Goal: Obtain resource: Obtain resource

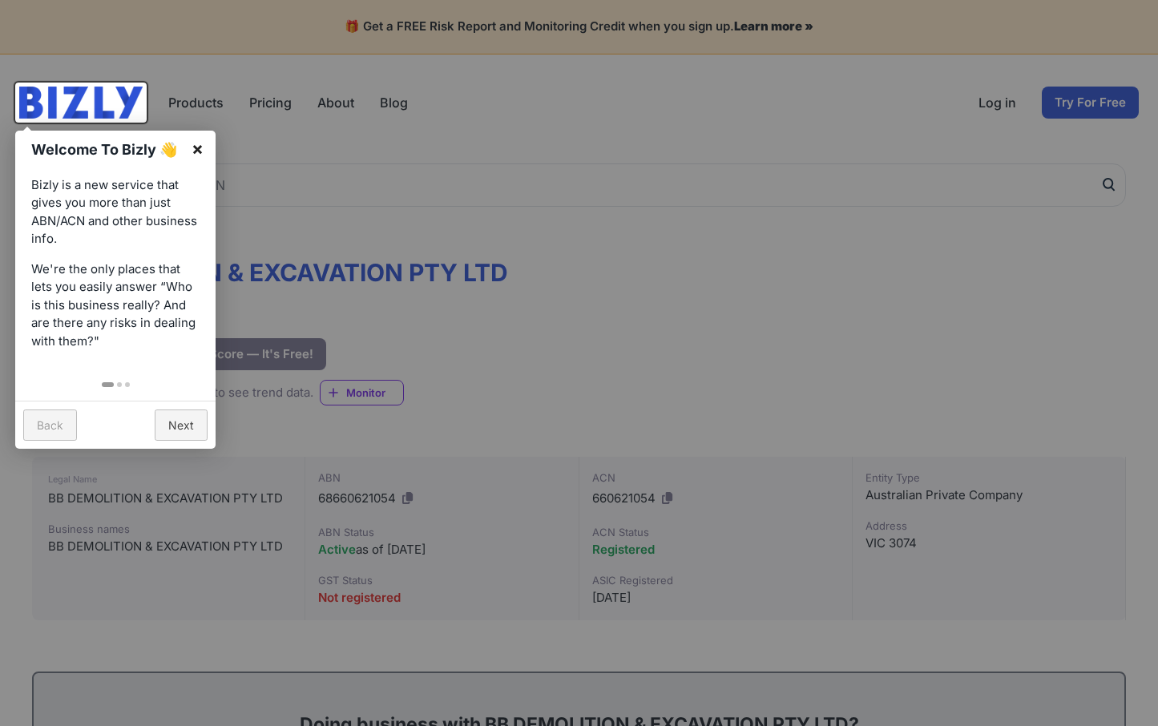
click at [200, 151] on link "×" at bounding box center [197, 149] width 36 height 36
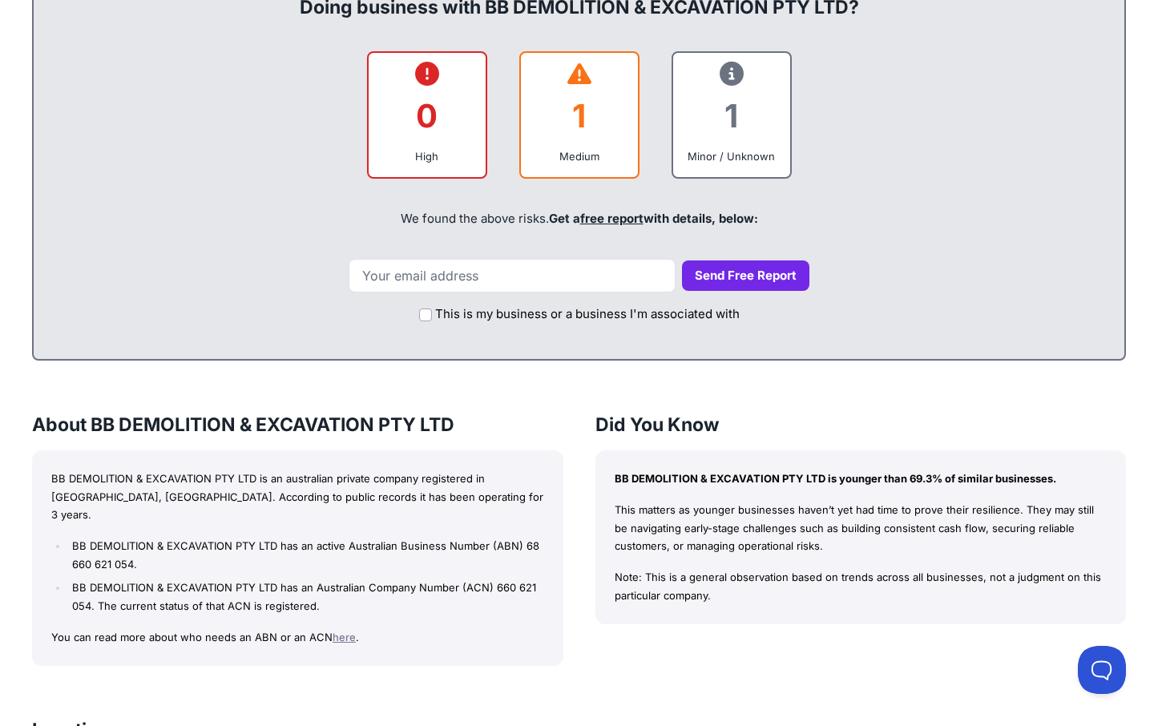
scroll to position [721, 0]
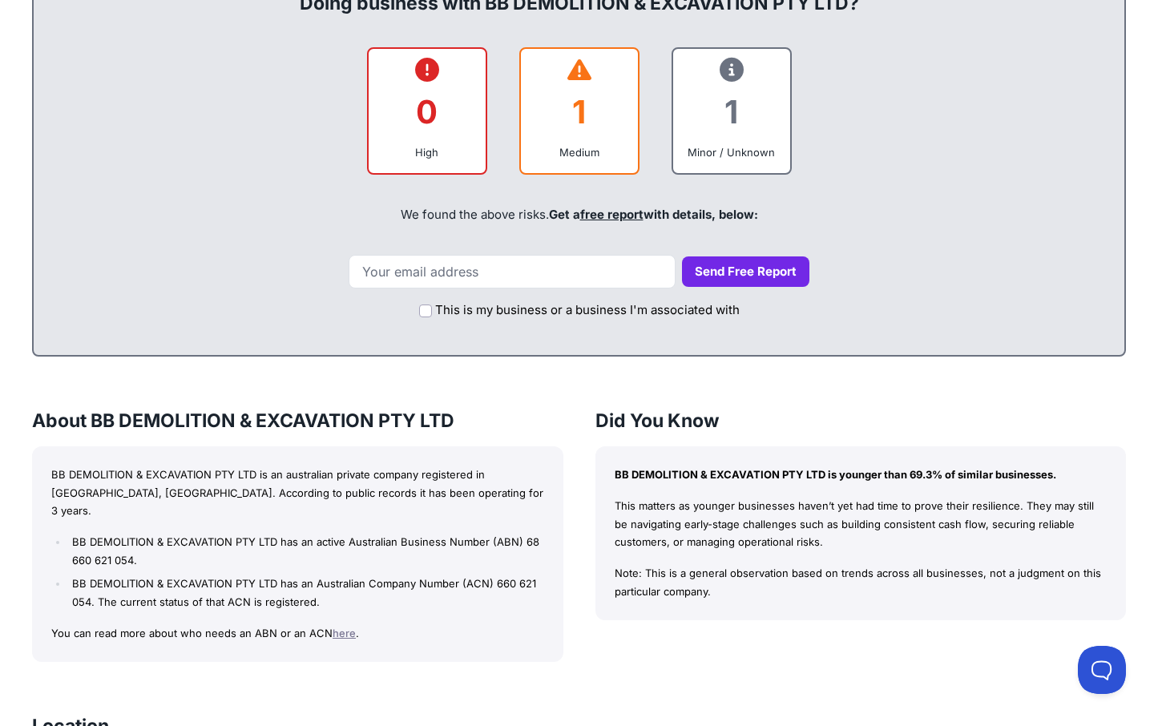
click at [613, 140] on div "1" at bounding box center [579, 111] width 91 height 65
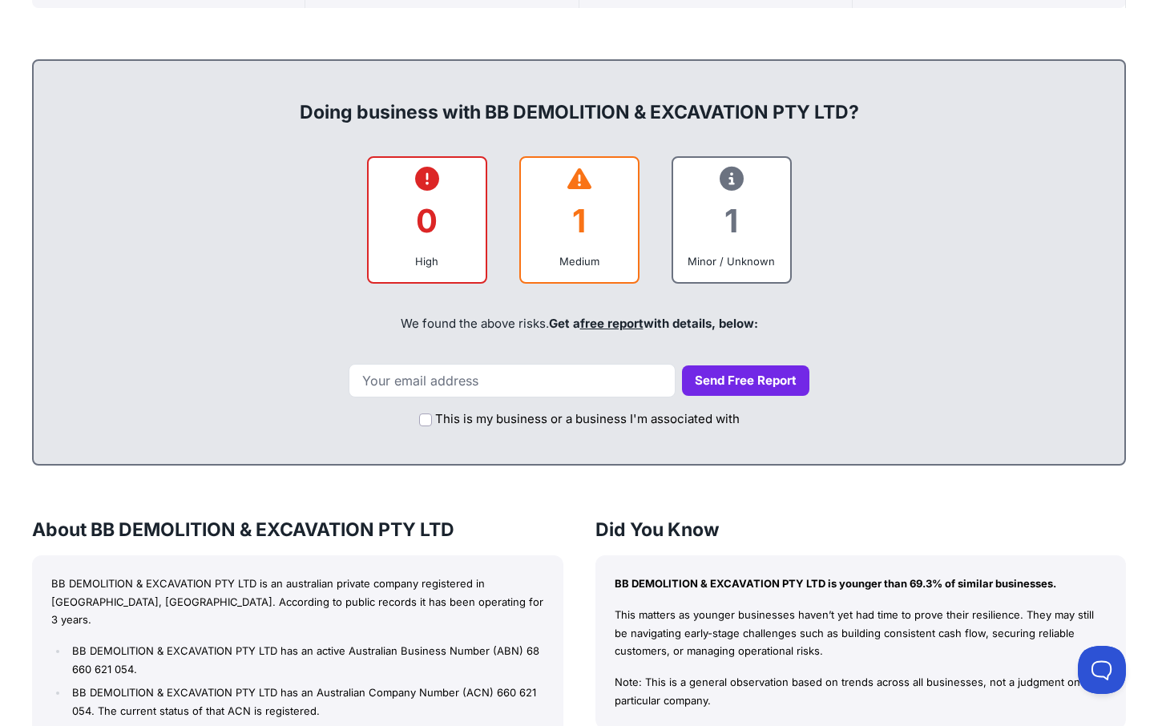
scroll to position [641, 0]
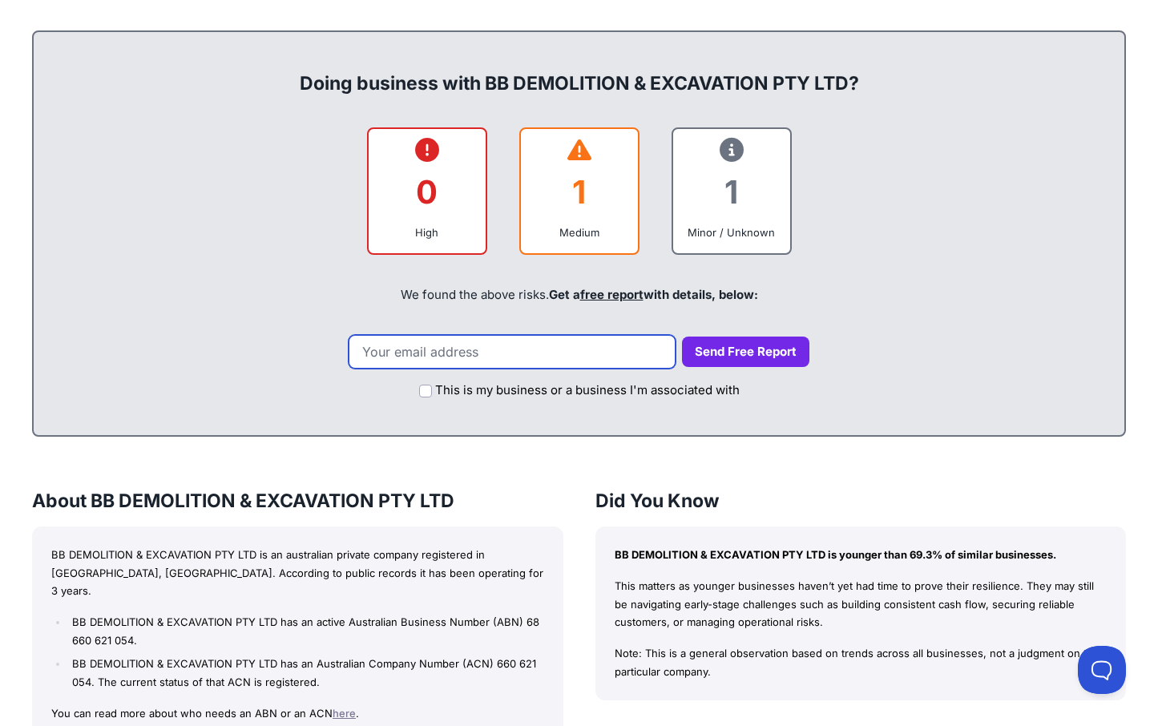
click at [414, 357] on input "email" at bounding box center [511, 352] width 327 height 34
type input "[EMAIL_ADDRESS][DOMAIN_NAME]"
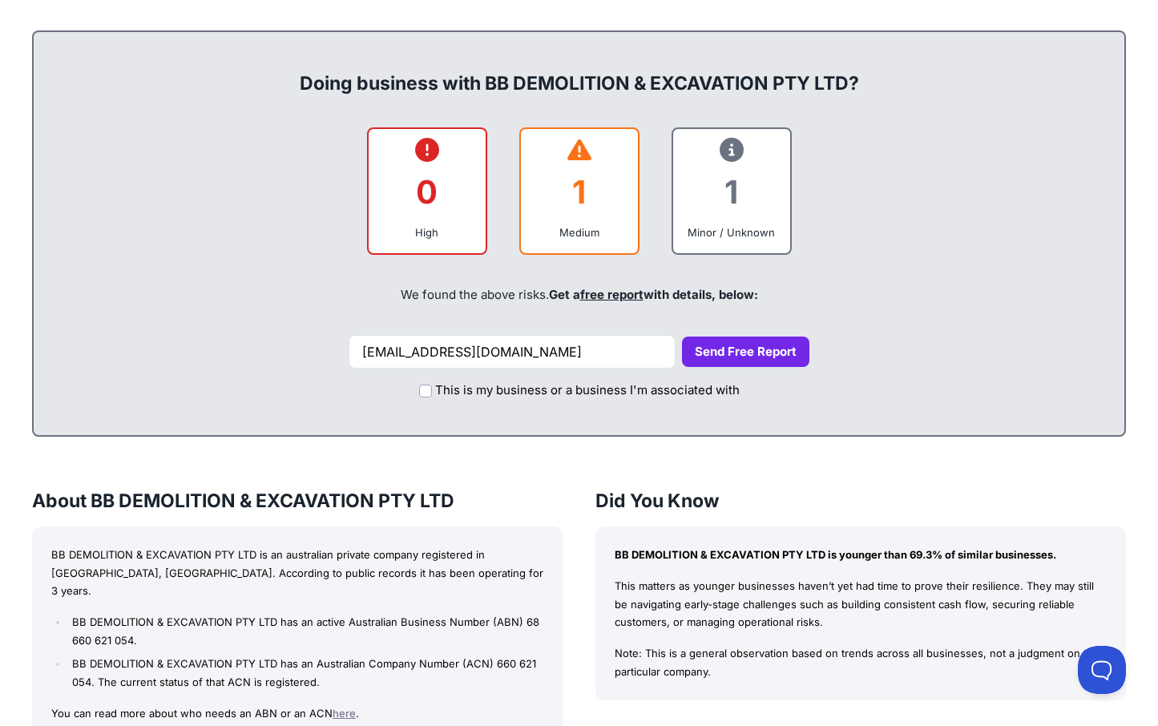
click at [688, 344] on button "Send Free Report" at bounding box center [745, 351] width 127 height 31
click at [713, 341] on button "Send Free Report" at bounding box center [745, 351] width 127 height 31
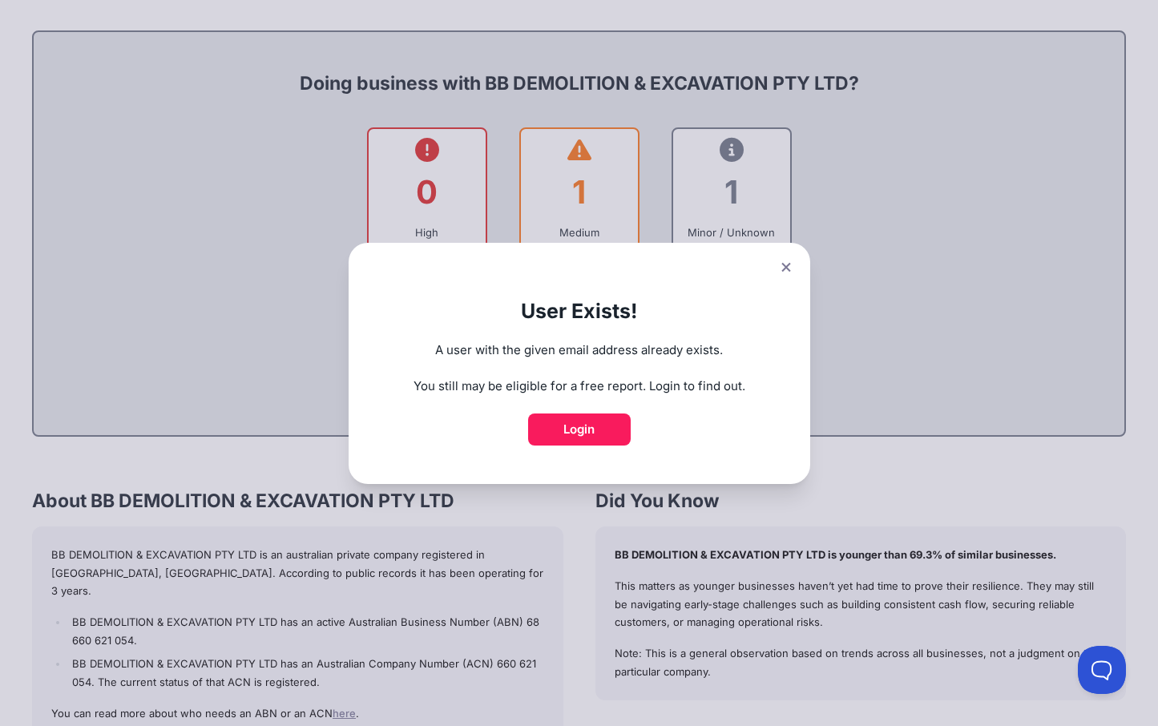
click at [783, 261] on button at bounding box center [786, 267] width 22 height 23
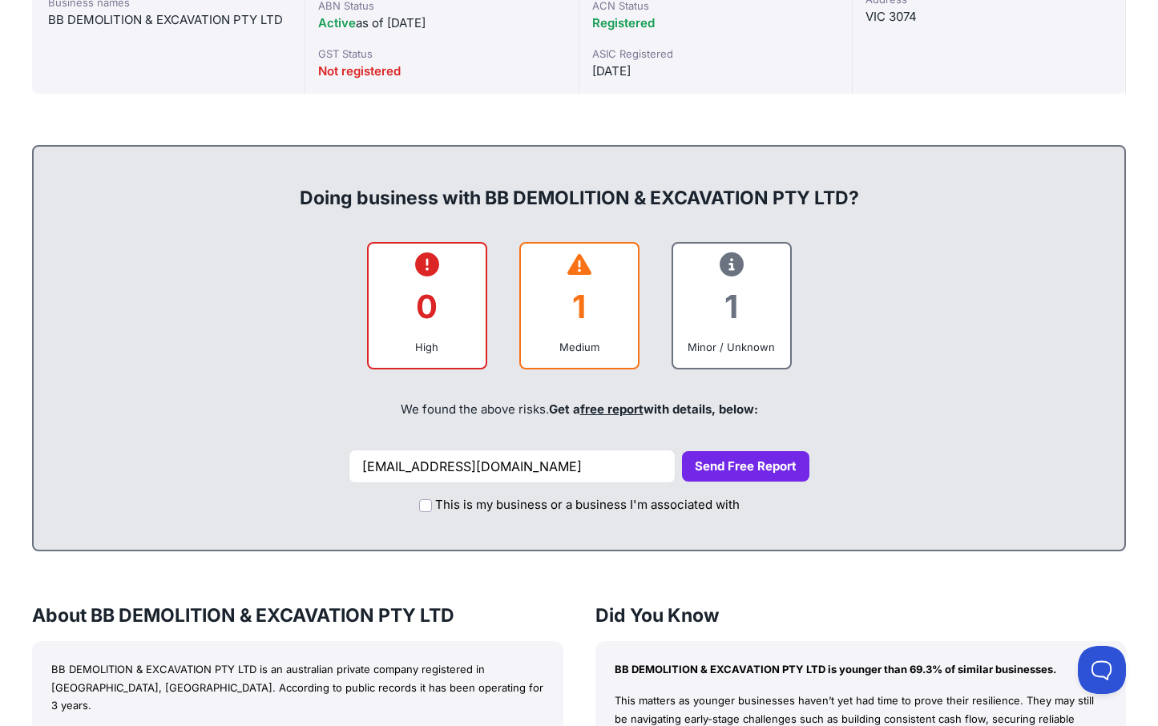
scroll to position [217, 0]
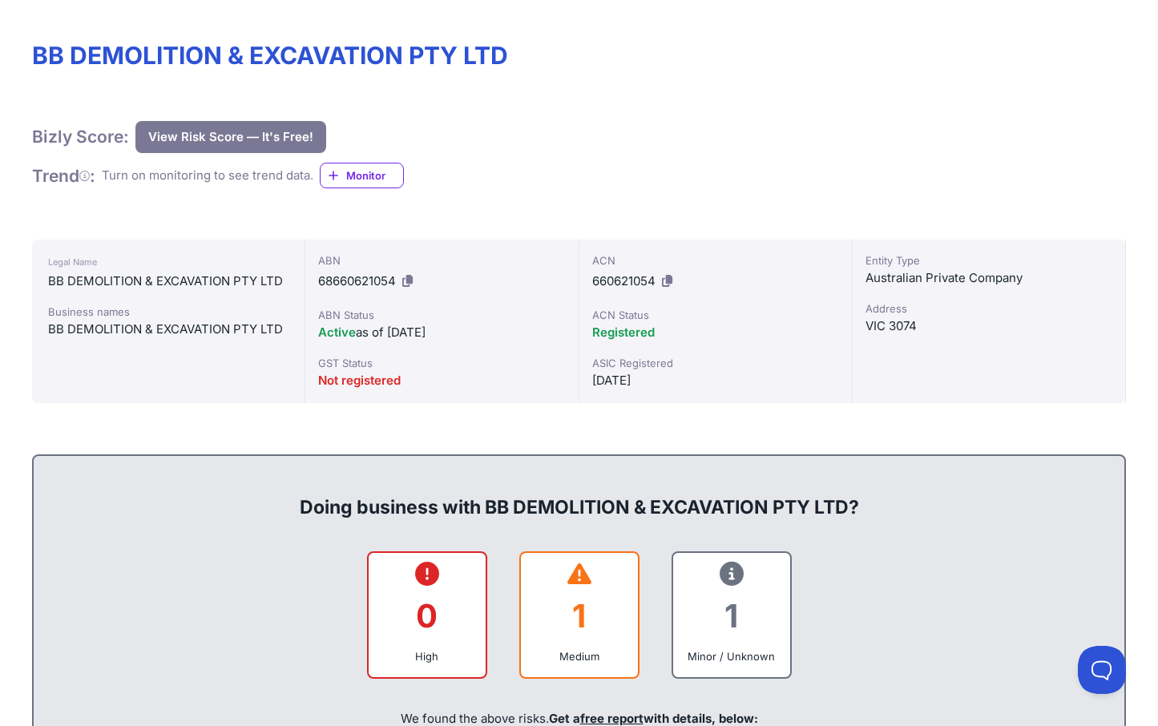
click at [183, 131] on button "View Risk Score — It's Free!" at bounding box center [230, 137] width 191 height 32
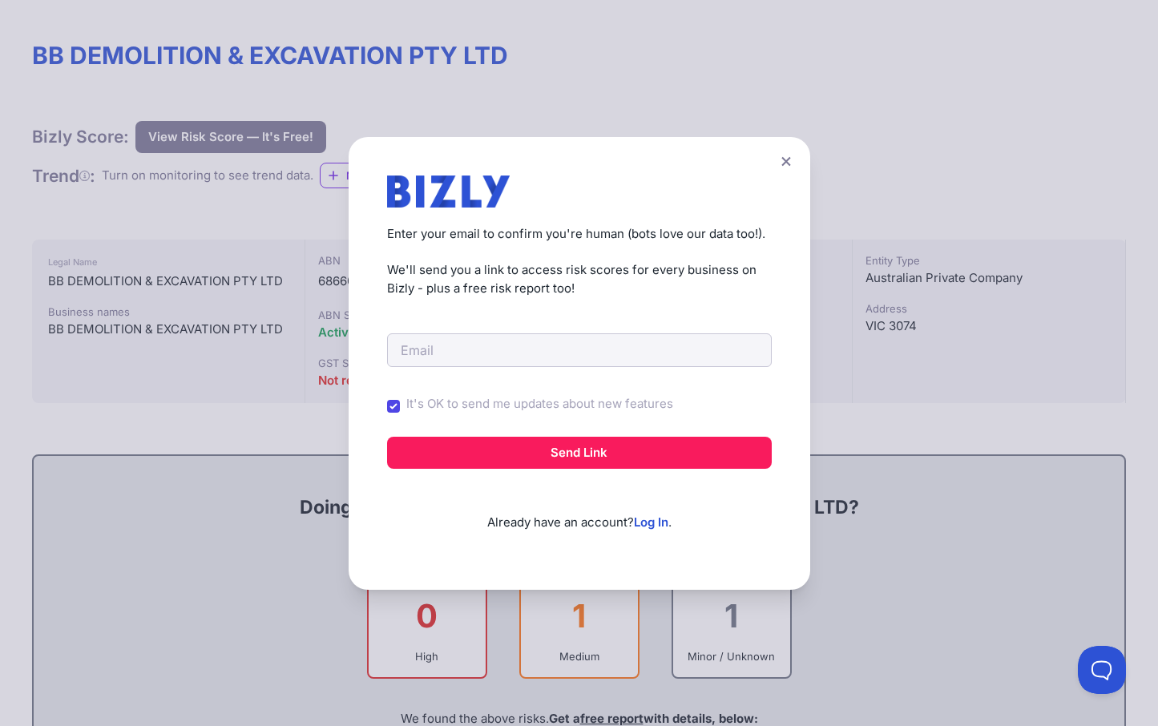
click at [521, 367] on form "It's OK to send me updates about new features Send Link" at bounding box center [579, 382] width 385 height 171
click at [507, 351] on input "email" at bounding box center [579, 350] width 385 height 34
type input "[EMAIL_ADDRESS][DOMAIN_NAME]"
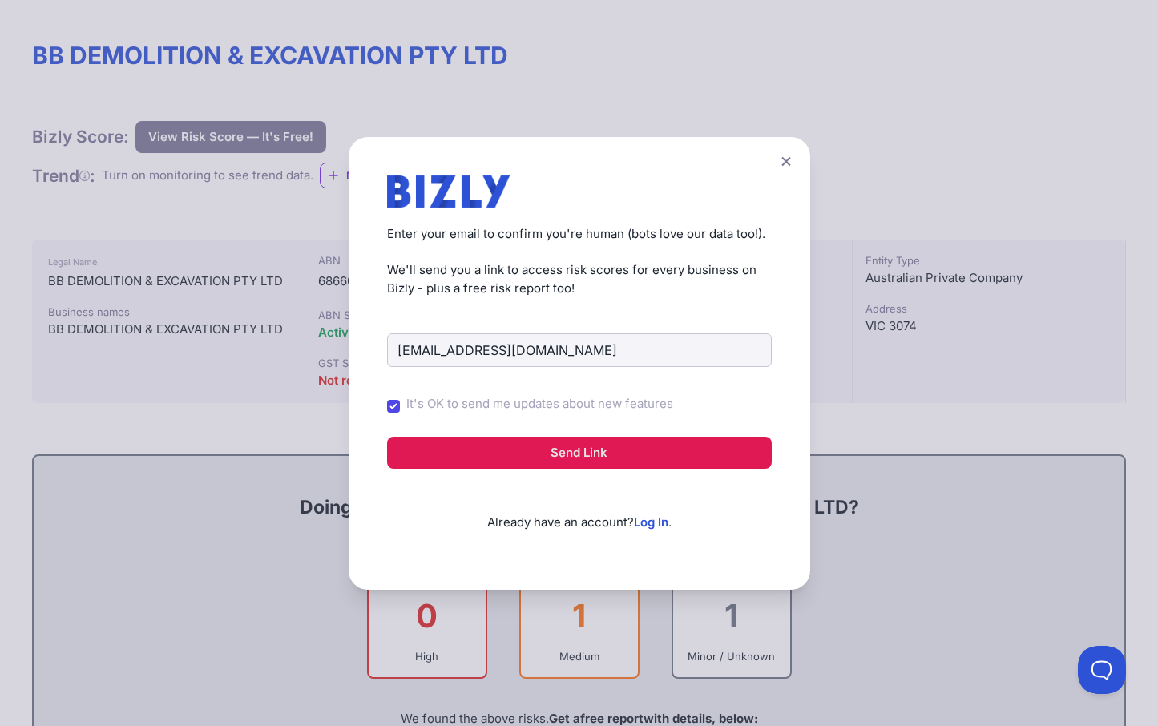
click at [449, 457] on button "Send Link" at bounding box center [579, 453] width 385 height 32
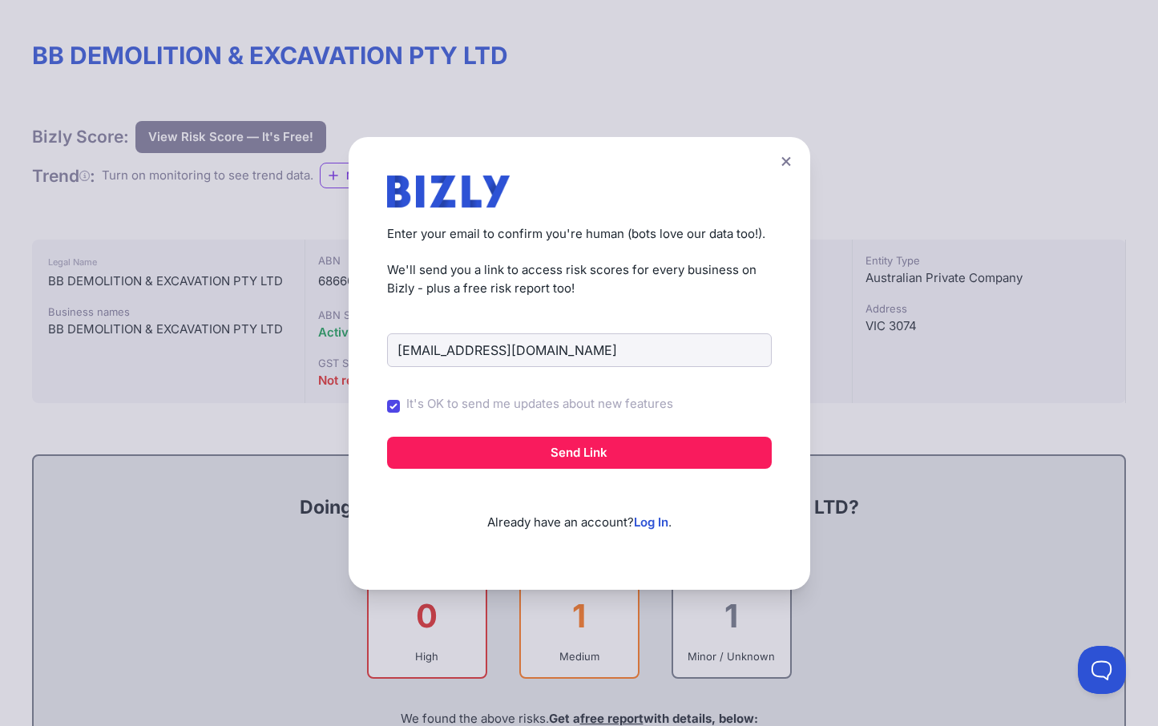
click at [449, 427] on form "genevievedavis2@gmail.com It's OK to send me updates about new features Send Li…" at bounding box center [579, 382] width 385 height 171
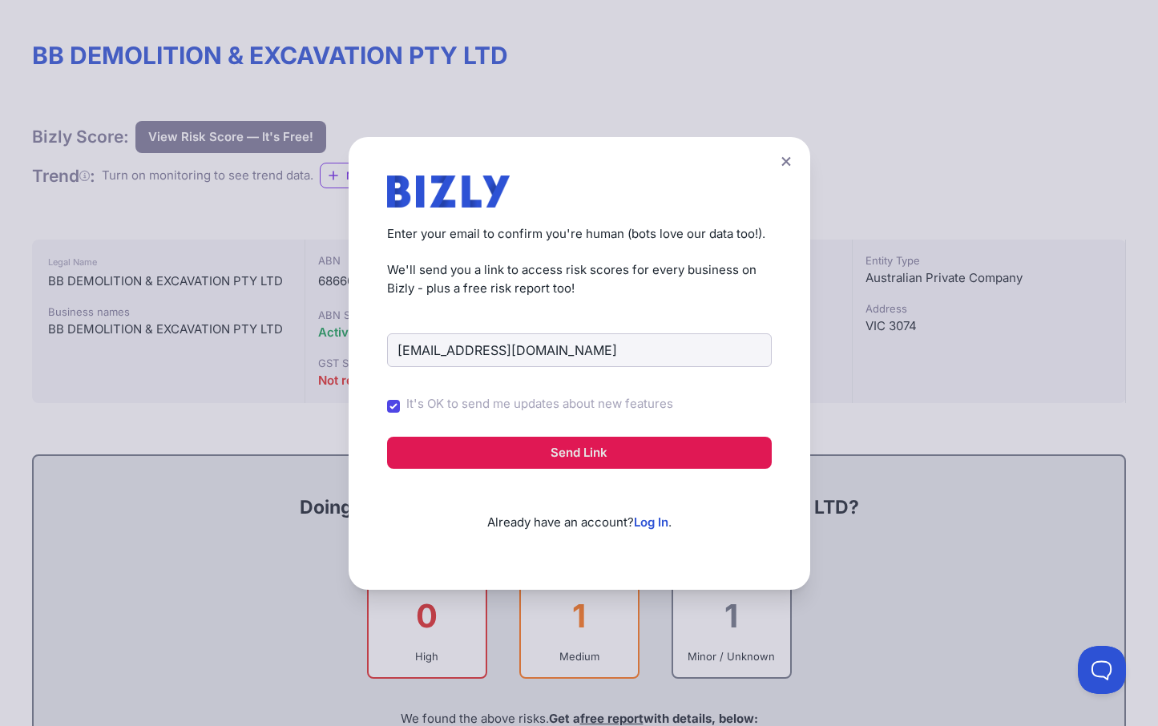
click at [435, 441] on button "Send Link" at bounding box center [579, 453] width 385 height 32
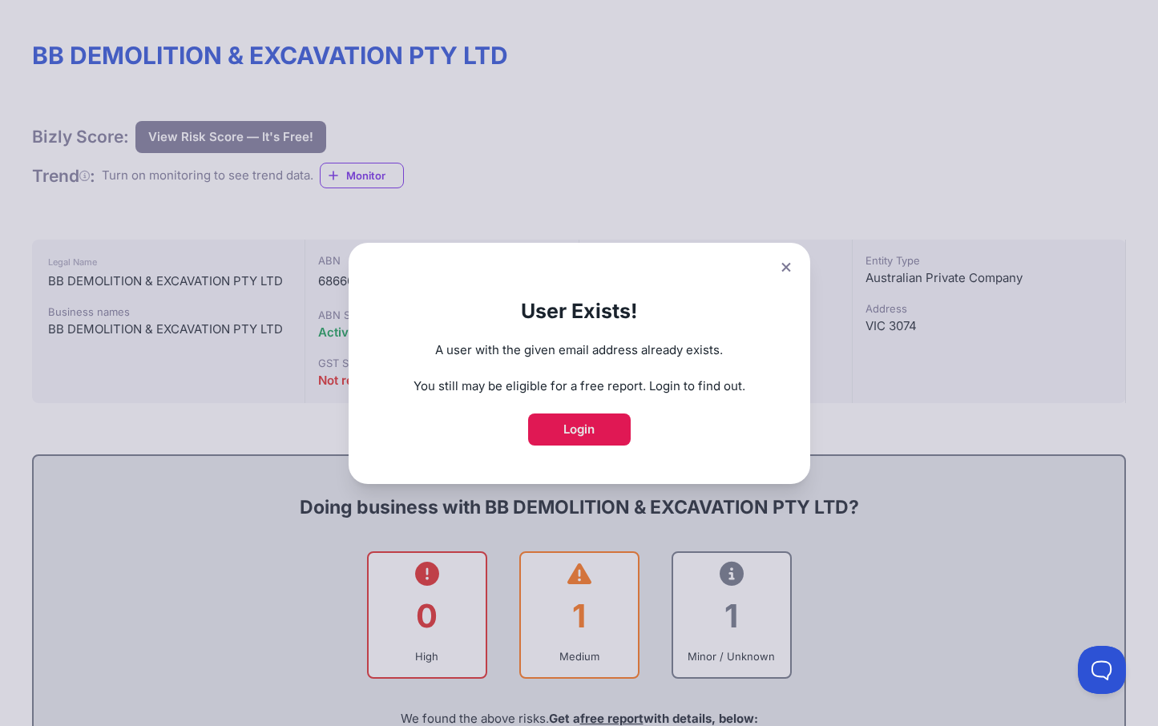
click at [574, 441] on link "Login" at bounding box center [579, 429] width 103 height 32
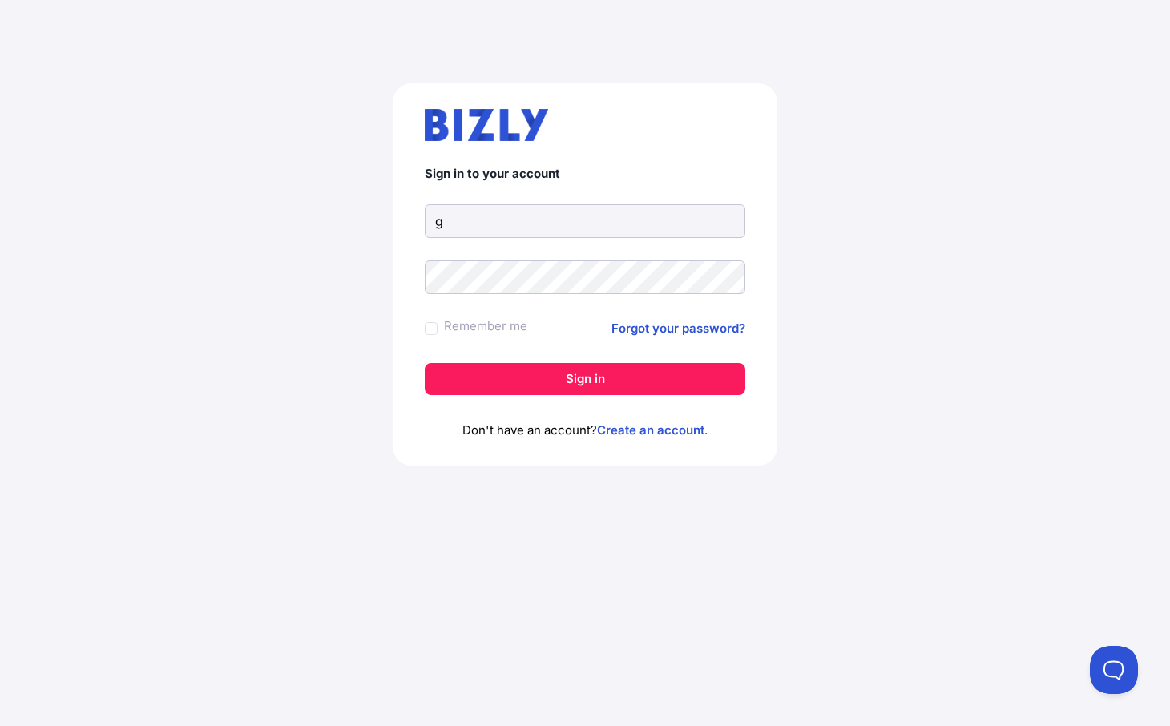
type input "[EMAIL_ADDRESS][DOMAIN_NAME]"
click at [425, 363] on button "Sign in" at bounding box center [585, 379] width 320 height 32
